Goal: Task Accomplishment & Management: Use online tool/utility

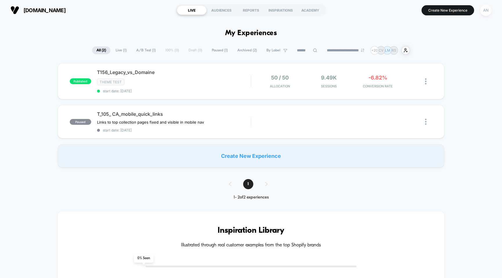
click at [486, 9] on div "AN" at bounding box center [485, 10] width 11 height 11
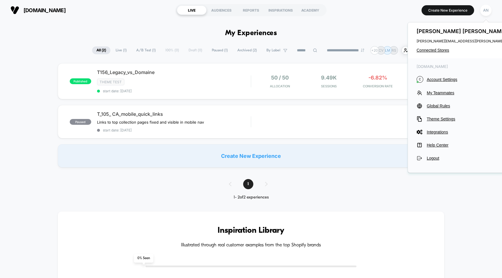
click at [440, 53] on div "[PERSON_NAME] [PERSON_NAME][EMAIL_ADDRESS][PERSON_NAME][DOMAIN_NAME] Connected …" at bounding box center [474, 40] width 133 height 36
click at [435, 49] on span "Connected Stores" at bounding box center [474, 50] width 115 height 5
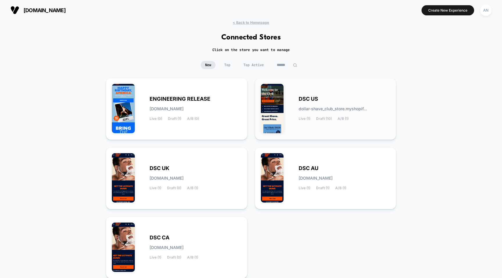
click at [303, 97] on span "DSC US" at bounding box center [308, 99] width 19 height 4
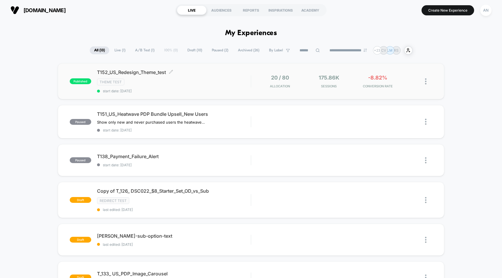
click at [204, 72] on span "T152_US_Redesign_Theme_test Click to edit experience details" at bounding box center [174, 72] width 154 height 6
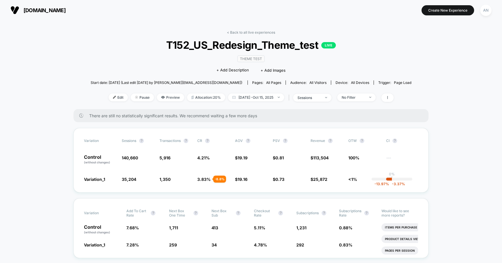
click at [310, 82] on span "All Visitors" at bounding box center [318, 82] width 17 height 4
click at [194, 156] on div "Control (without changes) 140,660 5,916 4.21 % $ 19.19 $ 0.81 $ 113,504 100% ---" at bounding box center [251, 160] width 334 height 10
drag, startPoint x: 191, startPoint y: 157, endPoint x: 223, endPoint y: 182, distance: 40.6
click at [223, 182] on div "Variation Sessions ? Transactions ? CR ? AOV ? PSV ? Revenue ? OTW ? CI ? Contr…" at bounding box center [251, 160] width 355 height 65
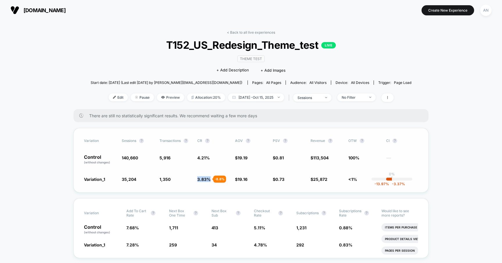
drag, startPoint x: 195, startPoint y: 178, endPoint x: 230, endPoint y: 180, distance: 35.0
click at [230, 180] on div "Variation_1 35,204 - 75 % 1,350 - 8.8 % 3.83 % - 8.8 % $ 19.16 - 0.11 % $ 0.73 …" at bounding box center [251, 179] width 334 height 6
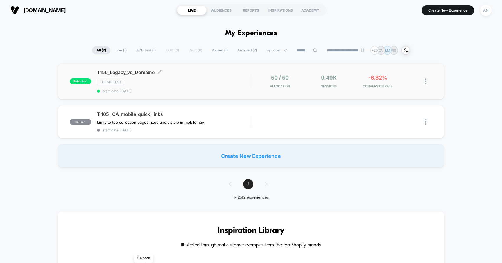
click at [210, 77] on div "T156_Legacy_vs_Domaine Click to edit experience details Click to edit experienc…" at bounding box center [174, 81] width 154 height 24
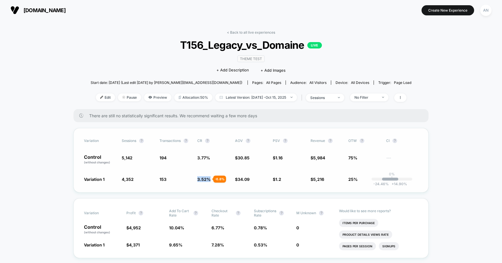
drag, startPoint x: 222, startPoint y: 172, endPoint x: 230, endPoint y: 182, distance: 13.0
click at [230, 182] on div "Variation Sessions ? Transactions ? CR ? AOV ? PSV ? Revenue ? OTW ? CI ? Contr…" at bounding box center [251, 160] width 355 height 65
drag, startPoint x: 228, startPoint y: 180, endPoint x: 185, endPoint y: 178, distance: 42.8
click at [185, 178] on div "Variation 1 4,352 - 15.4 % 153 - 6.8 % 3.52 % - 6.8 % $ 34.09 + 10.5 % $ 1.2 + …" at bounding box center [251, 179] width 334 height 6
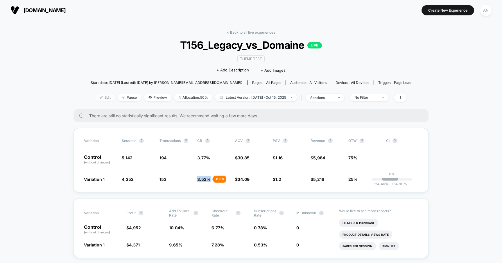
click at [100, 98] on span "Edit" at bounding box center [105, 98] width 19 height 8
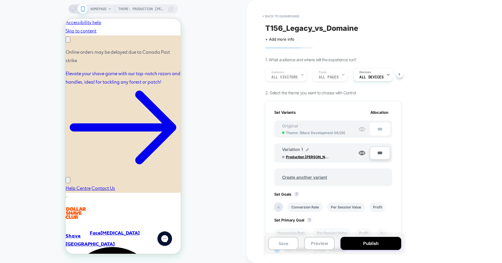
scroll to position [0, 90]
click at [268, 19] on button "< back to dashboard" at bounding box center [281, 16] width 43 height 9
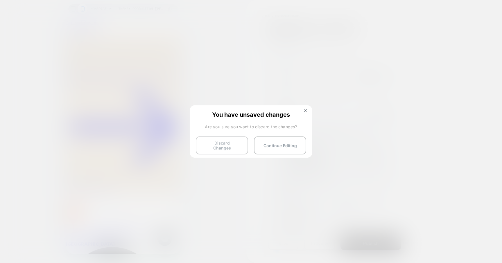
scroll to position [0, 0]
click at [241, 141] on button "Discard Changes" at bounding box center [222, 146] width 52 height 18
